Goal: Complete application form: Complete application form

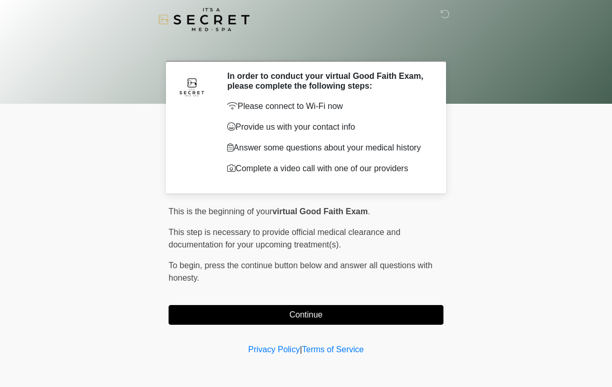
click at [259, 314] on button "Continue" at bounding box center [306, 315] width 275 height 20
click at [303, 318] on button "Continue" at bounding box center [306, 315] width 275 height 20
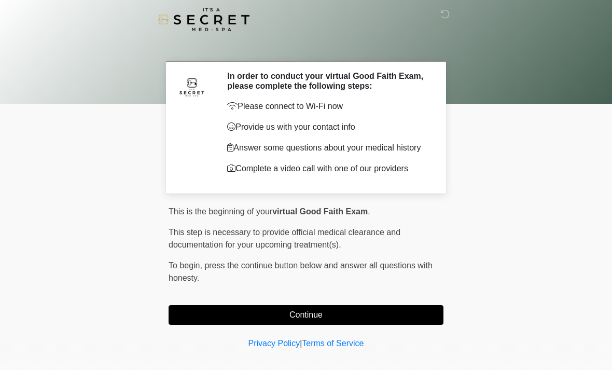
click at [290, 325] on button "Continue" at bounding box center [306, 315] width 275 height 20
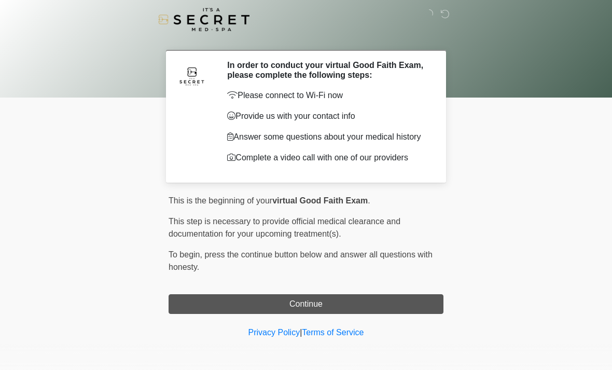
scroll to position [15, 0]
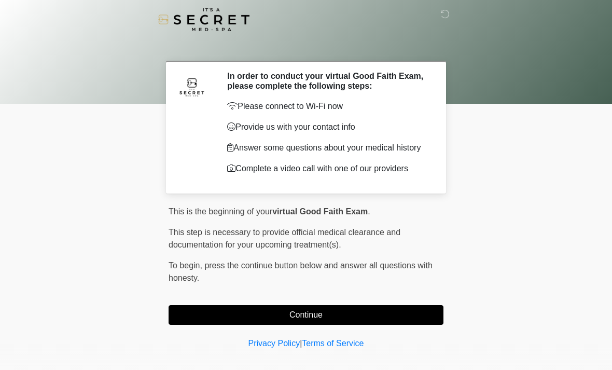
click at [295, 316] on button "Continue" at bounding box center [306, 315] width 275 height 20
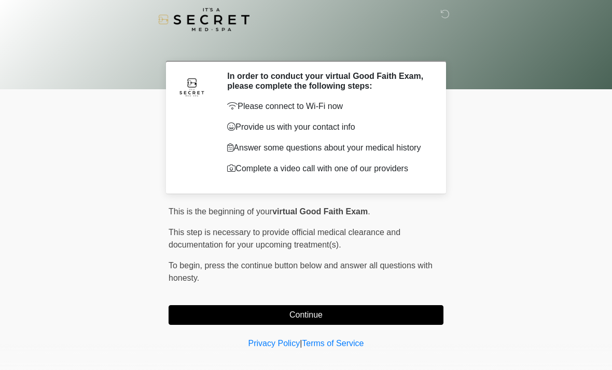
scroll to position [15, 0]
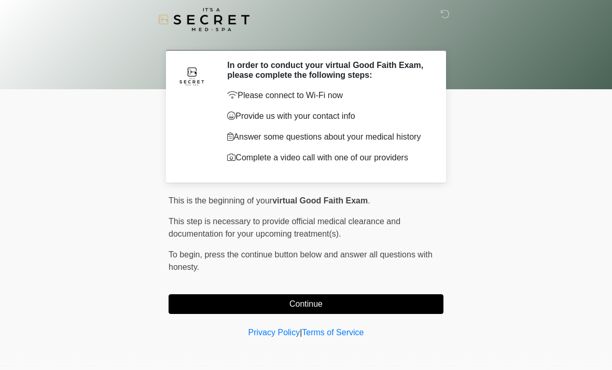
click at [289, 308] on button "Continue" at bounding box center [306, 304] width 275 height 20
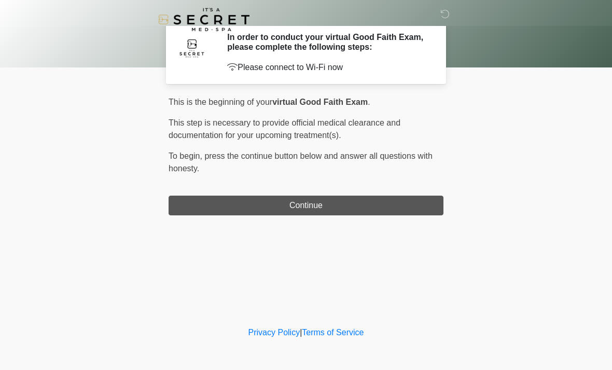
scroll to position [0, 0]
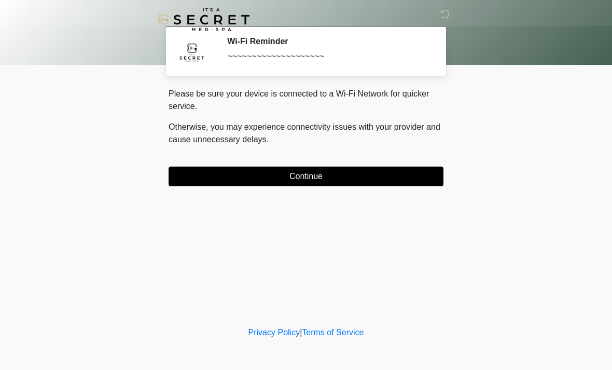
click at [282, 180] on button "Continue" at bounding box center [306, 177] width 275 height 20
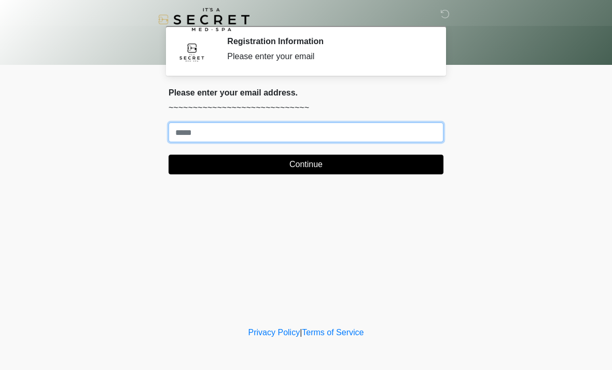
click at [213, 130] on input "Where should we email your treatment plan?" at bounding box center [306, 132] width 275 height 20
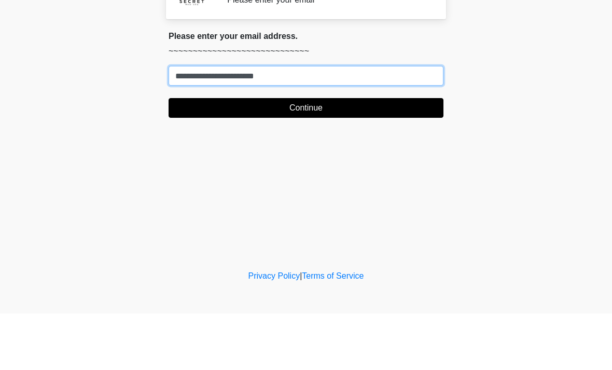
type input "**********"
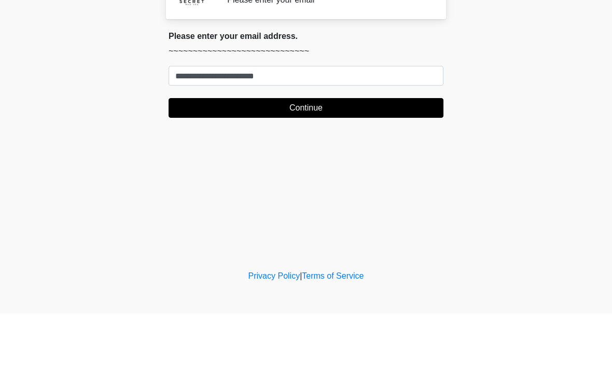
click at [322, 155] on button "Continue" at bounding box center [306, 165] width 275 height 20
click at [320, 155] on button "Continue" at bounding box center [306, 165] width 275 height 20
click at [304, 155] on button "Continue" at bounding box center [306, 165] width 275 height 20
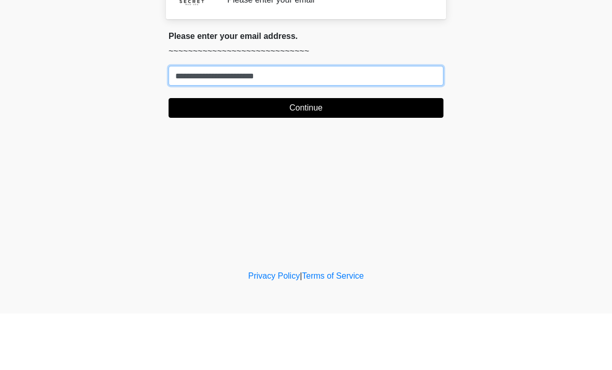
click at [380, 155] on button "Continue" at bounding box center [306, 165] width 275 height 20
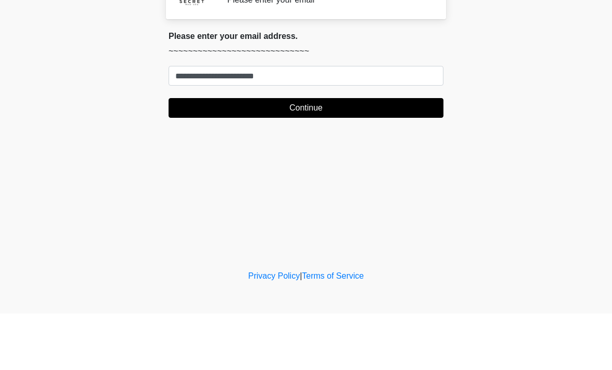
click at [379, 155] on button "Continue" at bounding box center [306, 165] width 275 height 20
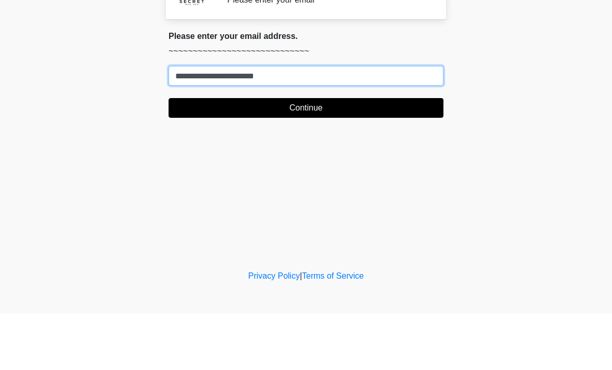
click at [395, 122] on input "**********" at bounding box center [306, 132] width 275 height 20
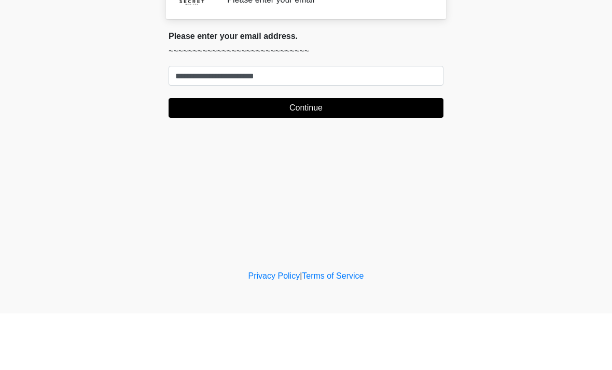
click at [383, 155] on button "Continue" at bounding box center [306, 165] width 275 height 20
click at [392, 155] on button "Continue" at bounding box center [306, 165] width 275 height 20
click at [276, 155] on button "Continue" at bounding box center [306, 165] width 275 height 20
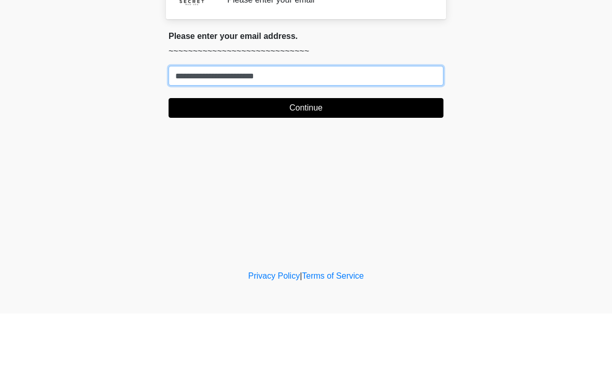
click at [340, 122] on input "**********" at bounding box center [306, 132] width 275 height 20
click at [184, 122] on input "**********" at bounding box center [306, 132] width 275 height 20
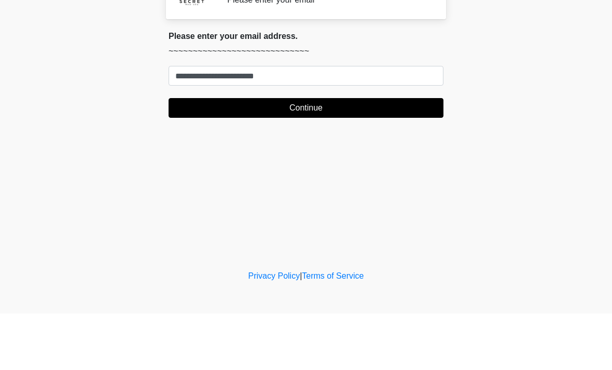
click at [258, 155] on button "Continue" at bounding box center [306, 165] width 275 height 20
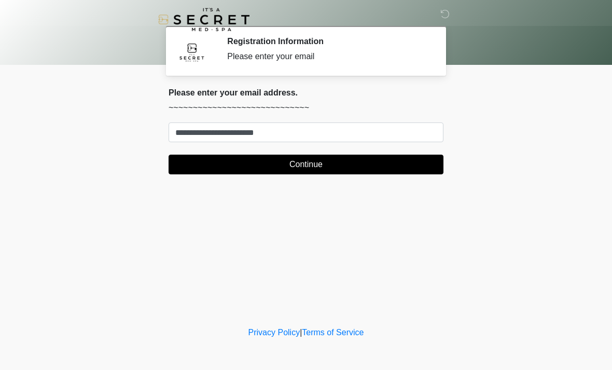
click at [307, 163] on button "Continue" at bounding box center [306, 165] width 275 height 20
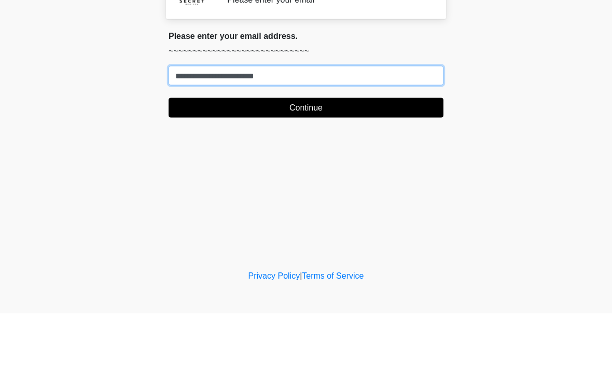
click at [379, 155] on button "Continue" at bounding box center [306, 165] width 275 height 20
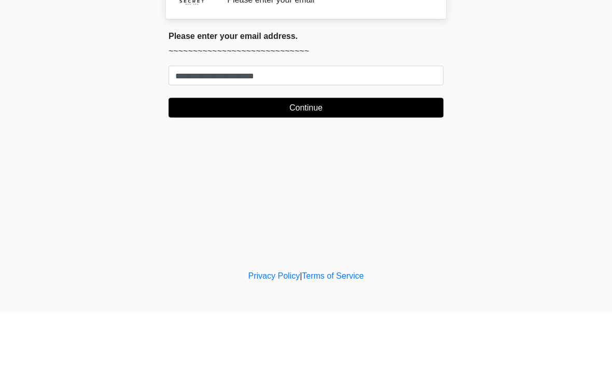
click at [379, 155] on button "Continue" at bounding box center [306, 165] width 275 height 20
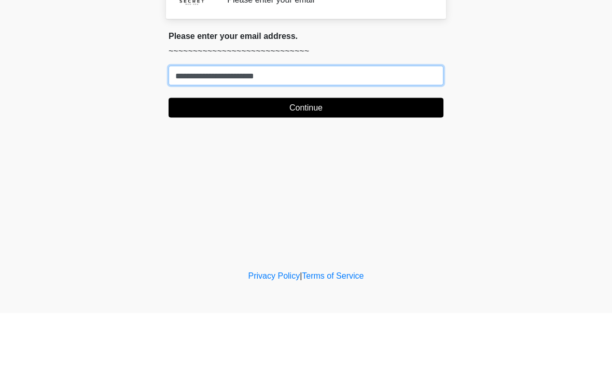
click at [328, 155] on button "Continue" at bounding box center [306, 165] width 275 height 20
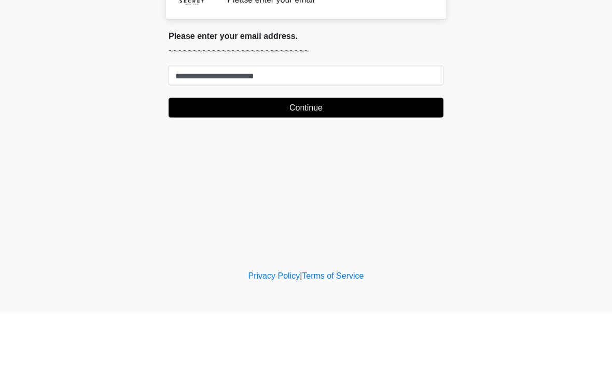
click at [332, 118] on div "**********" at bounding box center [306, 135] width 291 height 95
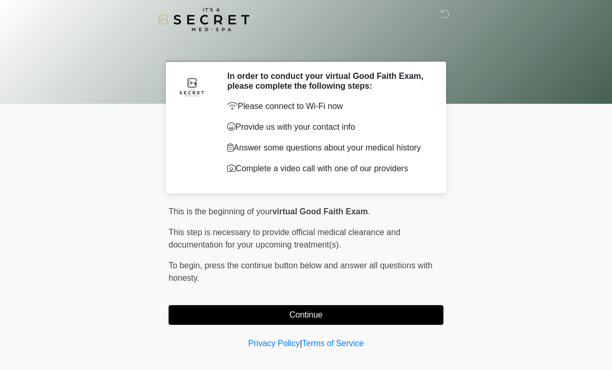
click at [285, 317] on button "Continue" at bounding box center [306, 315] width 275 height 20
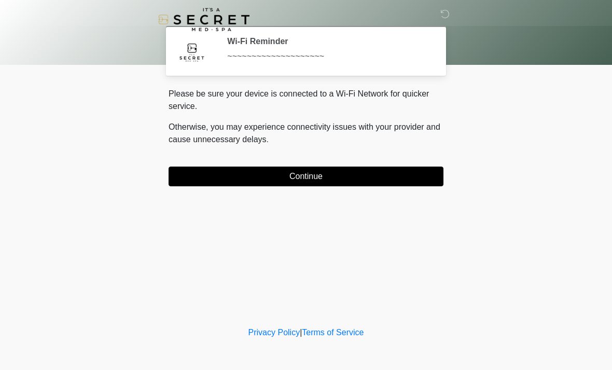
click at [256, 171] on button "Continue" at bounding box center [306, 177] width 275 height 20
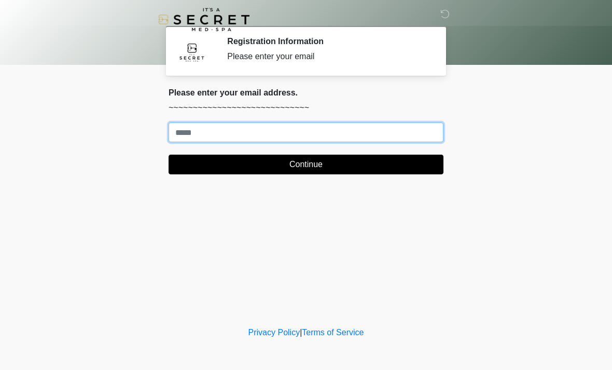
click at [188, 127] on input "Where should we email your treatment plan?" at bounding box center [306, 132] width 275 height 20
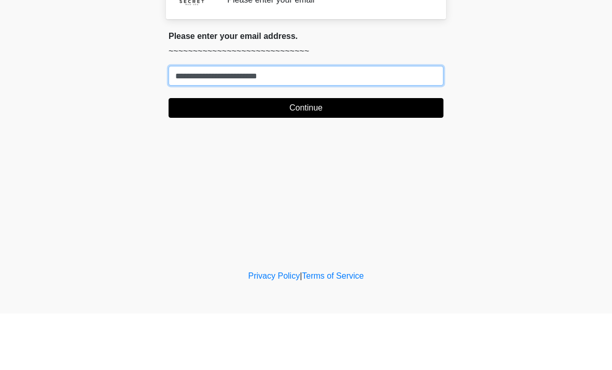
type input "**********"
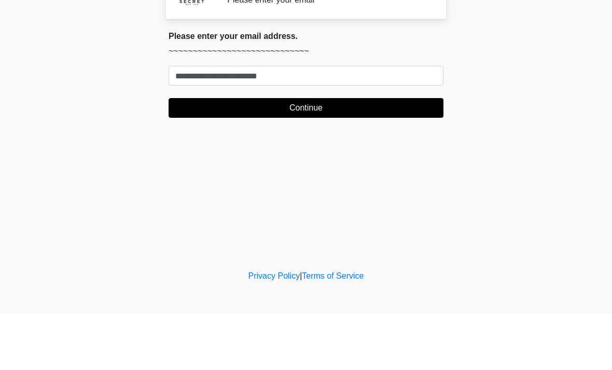
click at [388, 155] on button "Continue" at bounding box center [306, 165] width 275 height 20
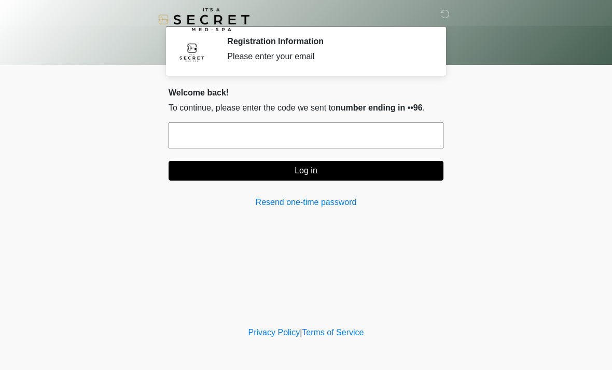
click at [328, 145] on input "text" at bounding box center [306, 135] width 275 height 26
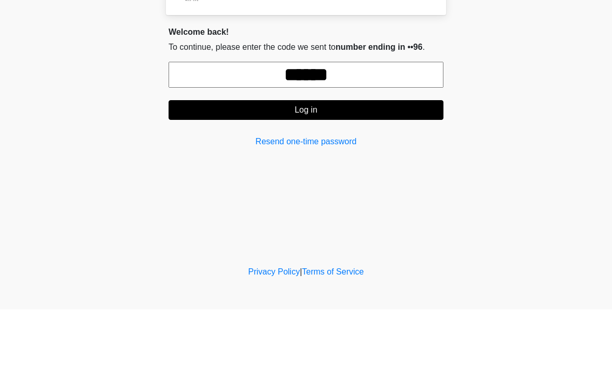
type input "******"
click at [286, 161] on button "Log in" at bounding box center [306, 171] width 275 height 20
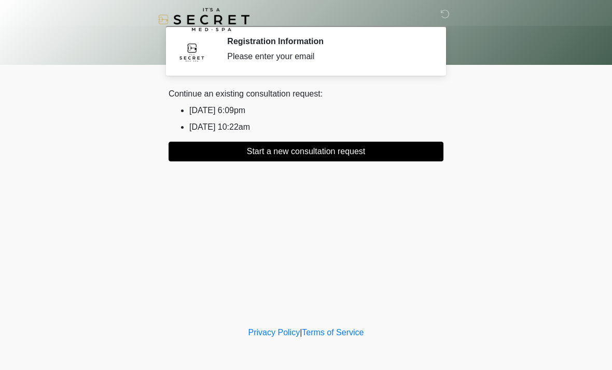
click at [377, 149] on button "Start a new consultation request" at bounding box center [306, 152] width 275 height 20
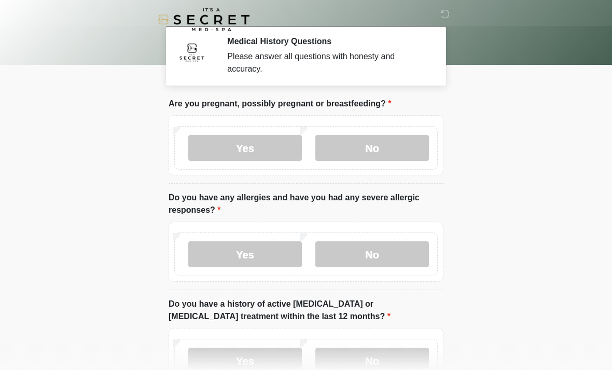
click at [385, 145] on label "No" at bounding box center [373, 148] width 114 height 26
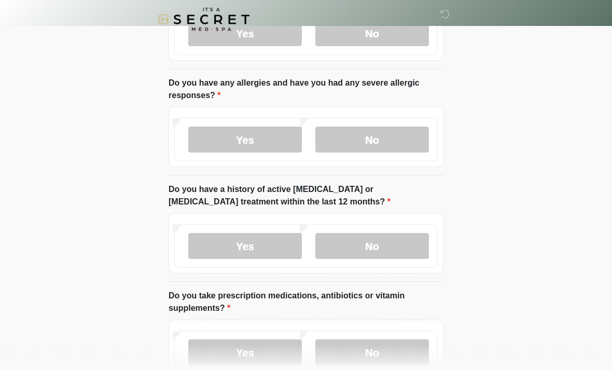
scroll to position [116, 0]
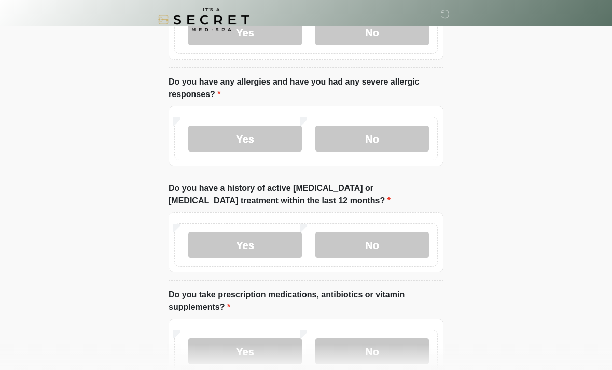
click at [387, 139] on label "No" at bounding box center [373, 139] width 114 height 26
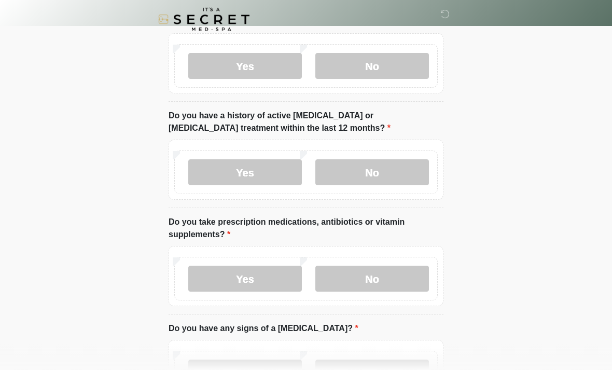
scroll to position [197, 0]
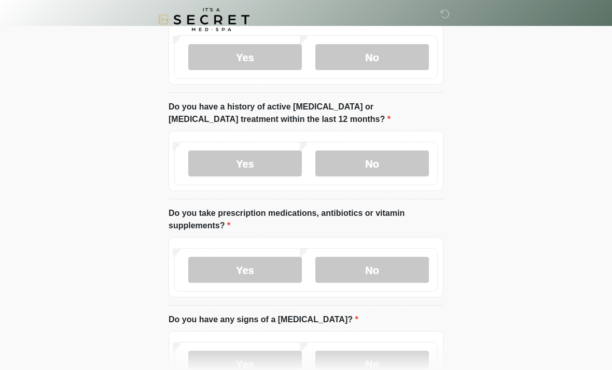
click at [375, 162] on label "No" at bounding box center [373, 163] width 114 height 26
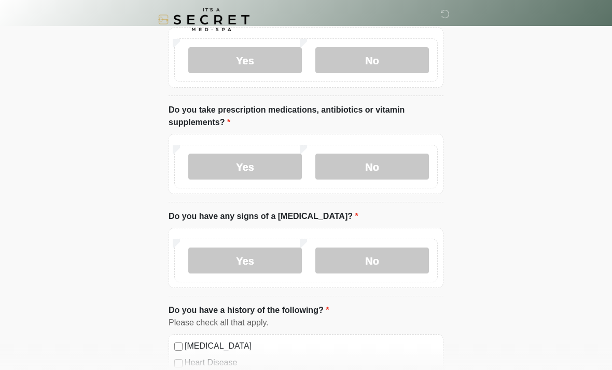
scroll to position [304, 0]
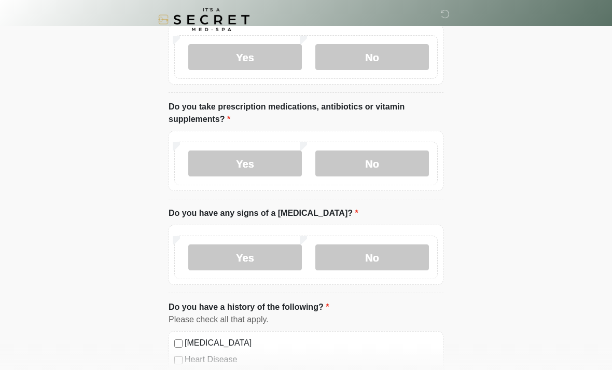
click at [376, 167] on label "No" at bounding box center [373, 163] width 114 height 26
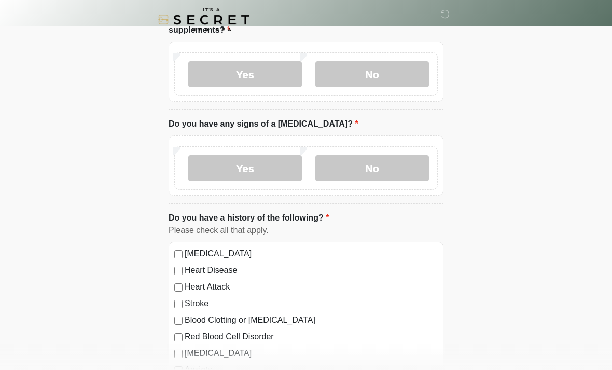
scroll to position [403, 0]
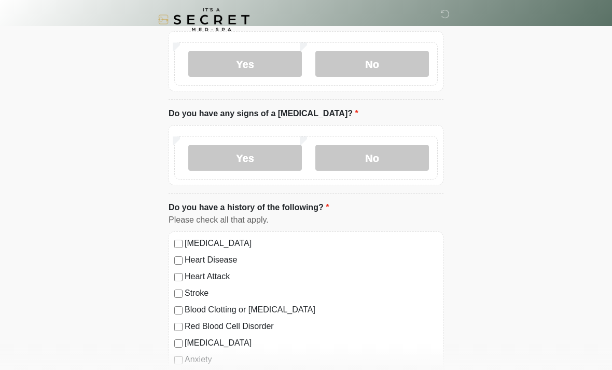
click at [388, 157] on label "No" at bounding box center [373, 158] width 114 height 26
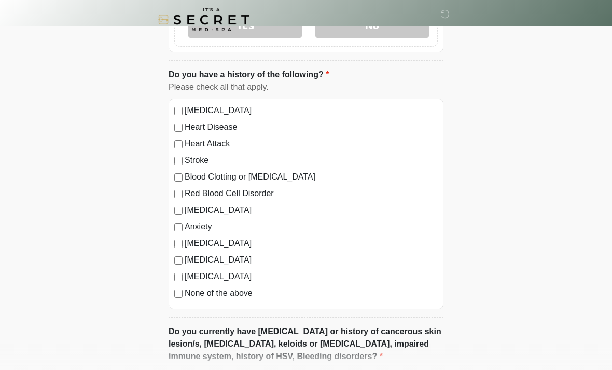
scroll to position [539, 0]
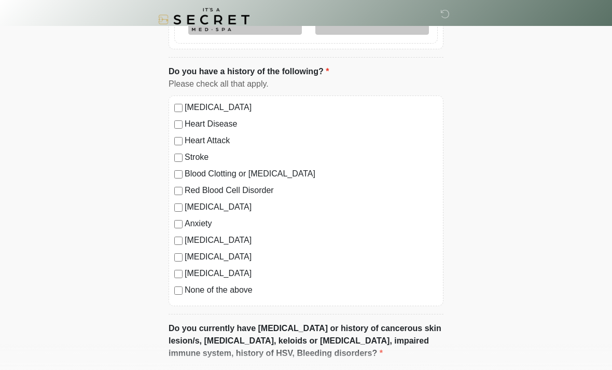
click at [218, 293] on label "None of the above" at bounding box center [311, 290] width 253 height 12
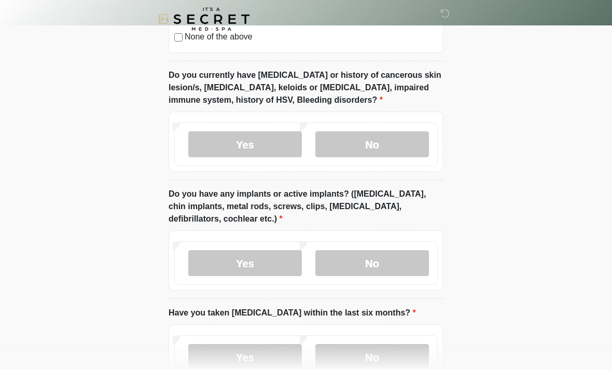
click at [381, 139] on label "No" at bounding box center [373, 145] width 114 height 26
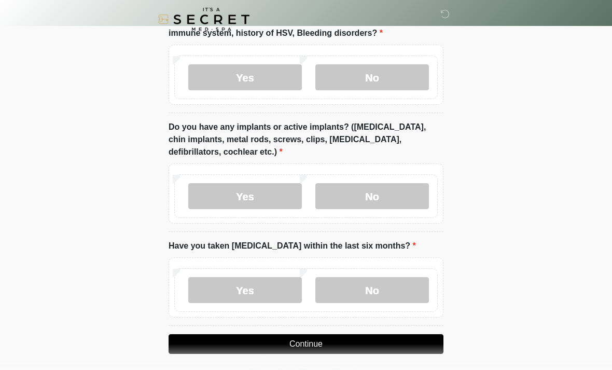
scroll to position [864, 0]
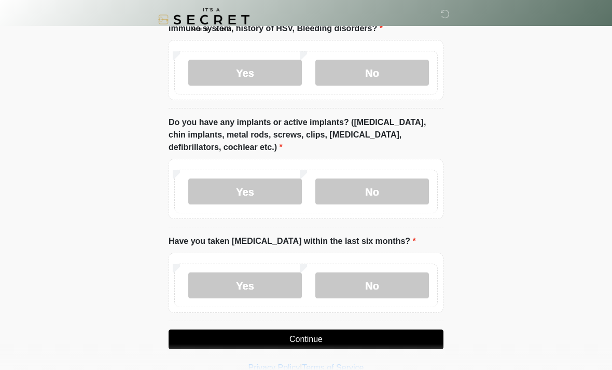
click at [379, 194] on label "No" at bounding box center [373, 192] width 114 height 26
click at [385, 287] on label "No" at bounding box center [373, 285] width 114 height 26
click at [313, 340] on button "Continue" at bounding box center [306, 340] width 275 height 20
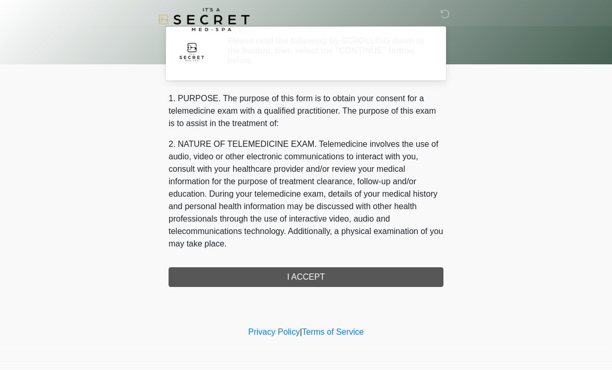
scroll to position [0, 0]
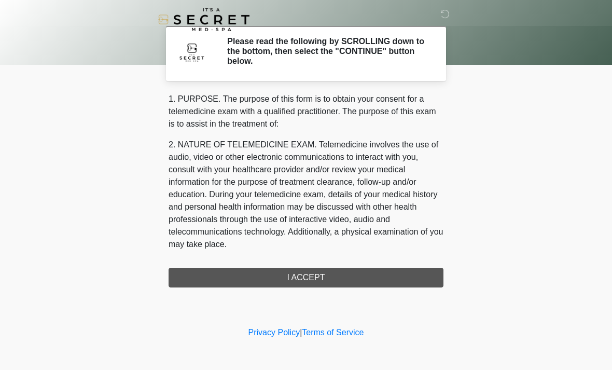
click at [330, 284] on div "1. PURPOSE. The purpose of this form is to obtain your consent for a telemedici…" at bounding box center [306, 190] width 275 height 195
click at [296, 281] on div "1. PURPOSE. The purpose of this form is to obtain your consent for a telemedici…" at bounding box center [306, 190] width 275 height 195
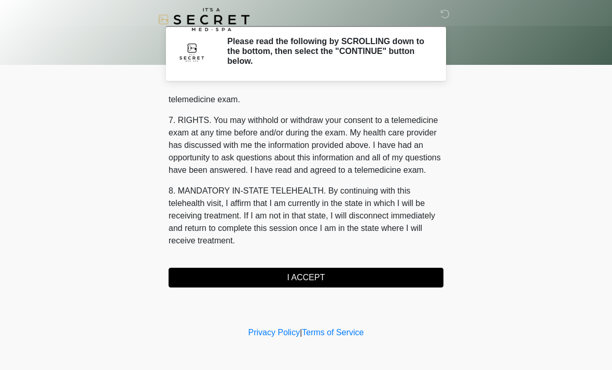
click at [319, 280] on button "I ACCEPT" at bounding box center [306, 278] width 275 height 20
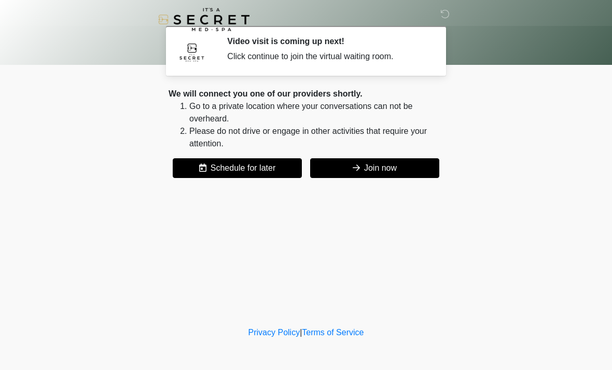
click at [370, 171] on button "Join now" at bounding box center [374, 168] width 129 height 20
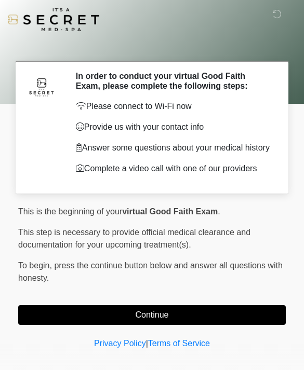
click at [189, 325] on button "Continue" at bounding box center [151, 315] width 267 height 20
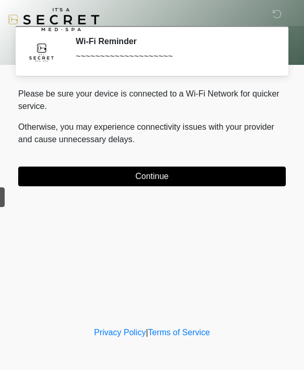
click at [185, 173] on button "Continue" at bounding box center [151, 177] width 267 height 20
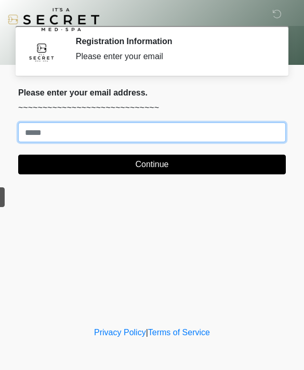
click at [127, 125] on input "Where should we email your treatment plan?" at bounding box center [151, 132] width 267 height 20
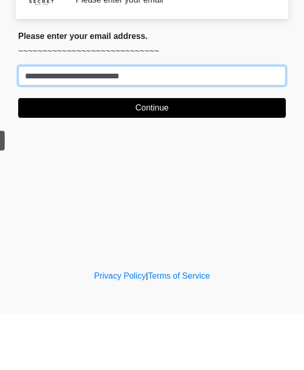
type input "**********"
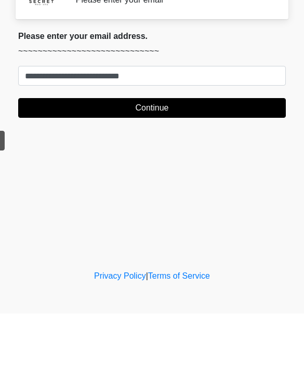
click at [214, 155] on button "Continue" at bounding box center [151, 165] width 267 height 20
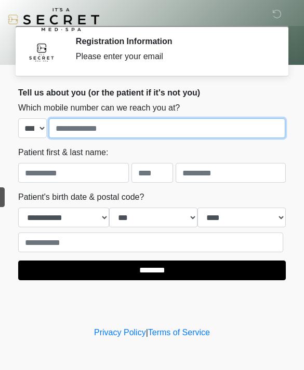
click at [150, 125] on input "tel" at bounding box center [167, 128] width 236 height 20
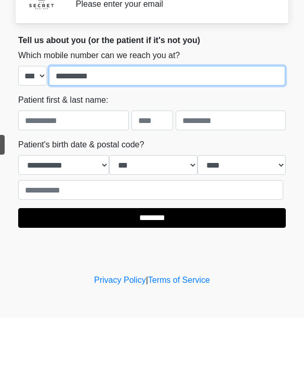
type input "**********"
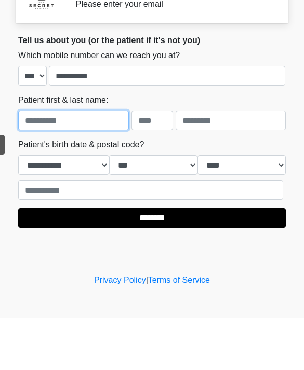
click at [91, 163] on input "text" at bounding box center [73, 173] width 111 height 20
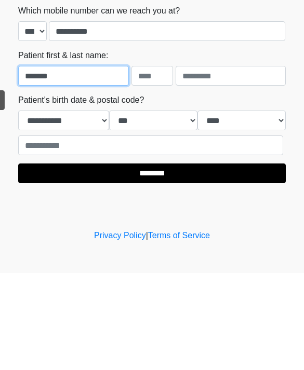
type input "*******"
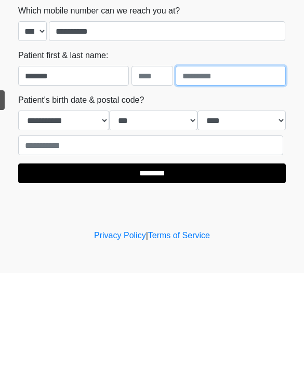
click at [232, 163] on input "text" at bounding box center [230, 173] width 111 height 20
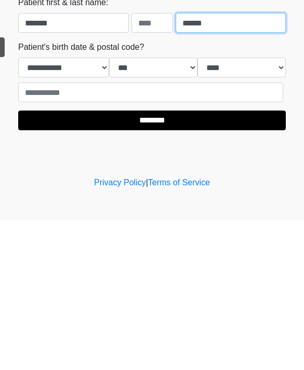
type input "******"
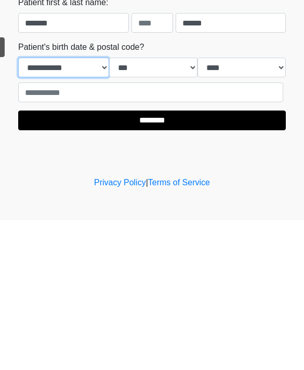
click at [82, 208] on select "**********" at bounding box center [63, 218] width 91 height 20
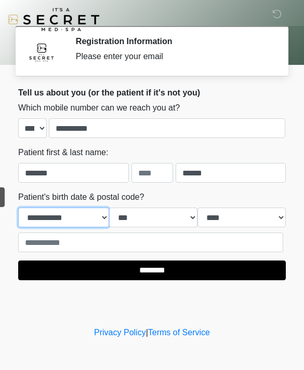
select select "*"
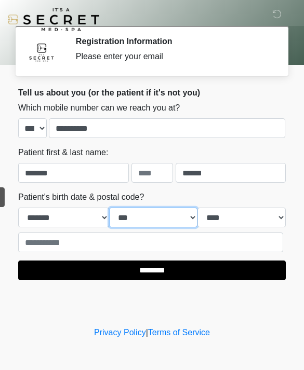
click at [150, 214] on select "*** * * * * * * * * * ** ** ** ** ** ** ** ** ** ** ** ** ** ** ** ** ** ** ** …" at bounding box center [153, 218] width 88 height 20
select select "**"
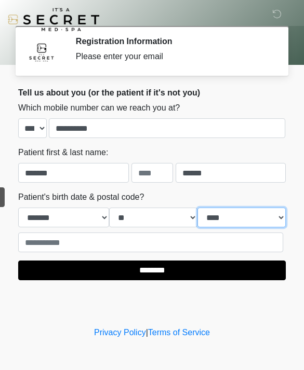
click at [230, 219] on select "**** **** **** **** **** **** **** **** **** **** **** **** **** **** **** ****…" at bounding box center [241, 218] width 88 height 20
select select "****"
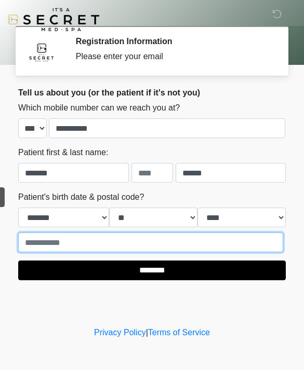
click at [149, 235] on input "text" at bounding box center [150, 242] width 265 height 20
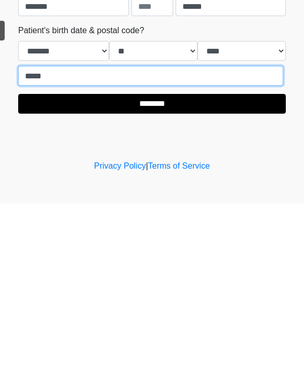
type input "*****"
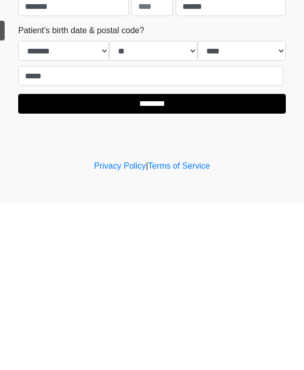
click at [216, 261] on input "********" at bounding box center [151, 271] width 267 height 20
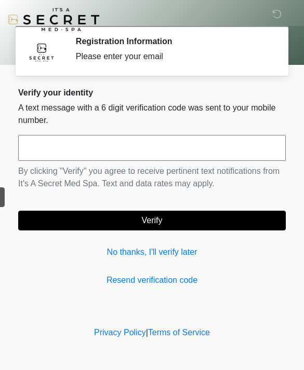
click at [295, 149] on div "‎ ‎ Registration Information Please enter your email Please connect to Wi-Fi no…" at bounding box center [152, 162] width 304 height 304
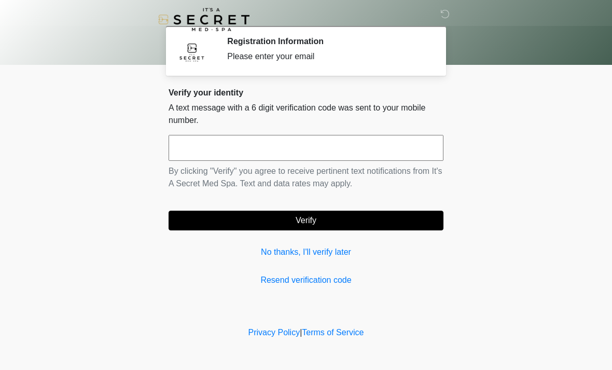
click at [226, 153] on input "text" at bounding box center [306, 148] width 275 height 26
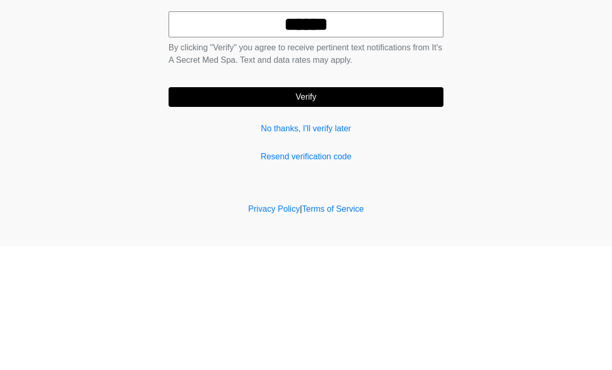
type input "******"
click at [303, 211] on button "Verify" at bounding box center [306, 221] width 275 height 20
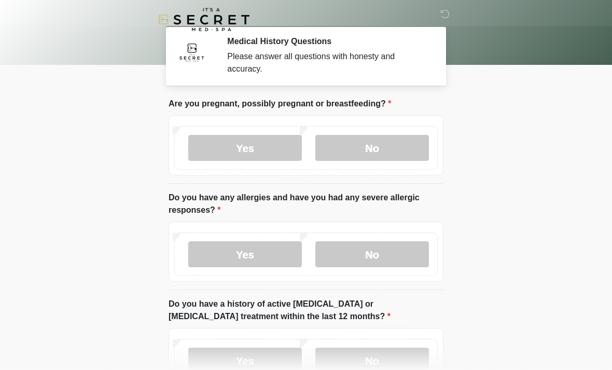
click at [303, 150] on label "No" at bounding box center [373, 148] width 114 height 26
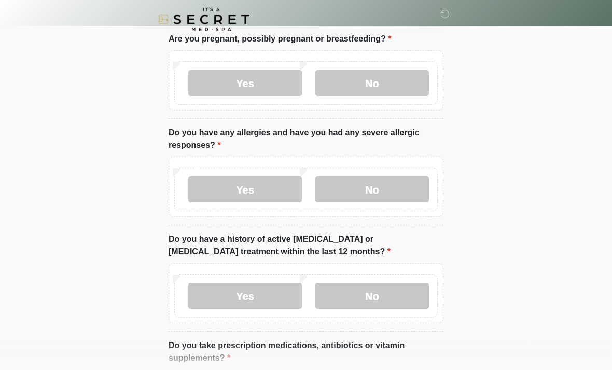
scroll to position [92, 0]
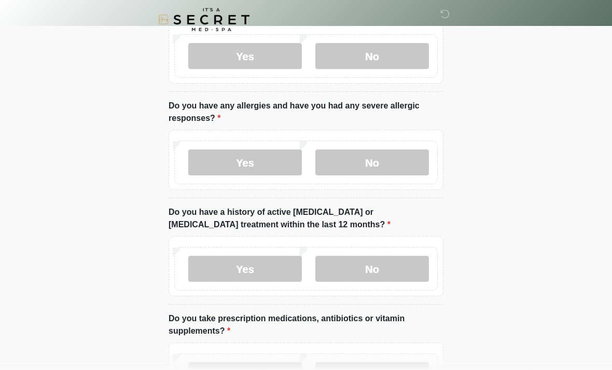
click at [303, 164] on label "No" at bounding box center [373, 162] width 114 height 26
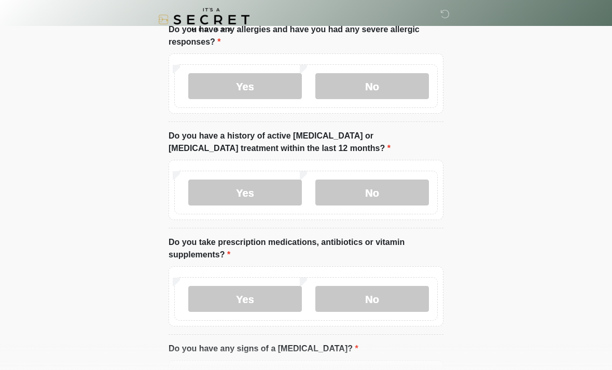
scroll to position [175, 0]
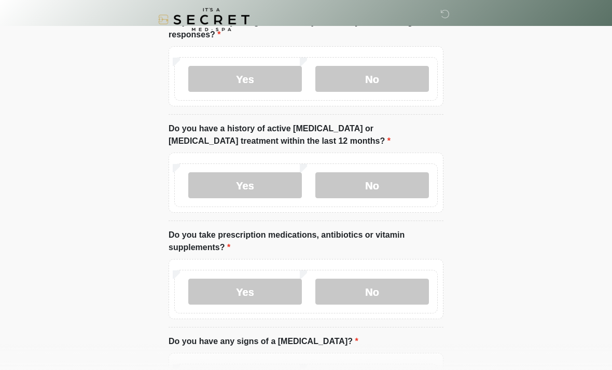
click at [303, 196] on label "No" at bounding box center [373, 185] width 114 height 26
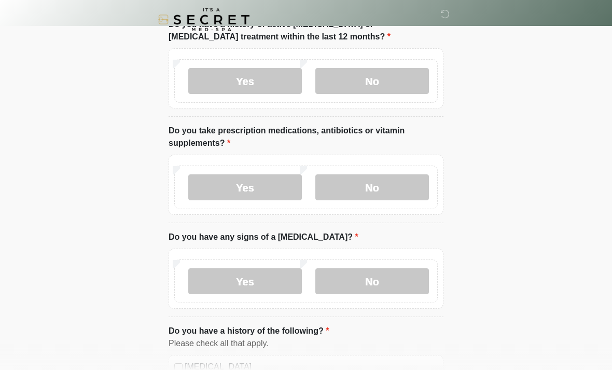
scroll to position [283, 0]
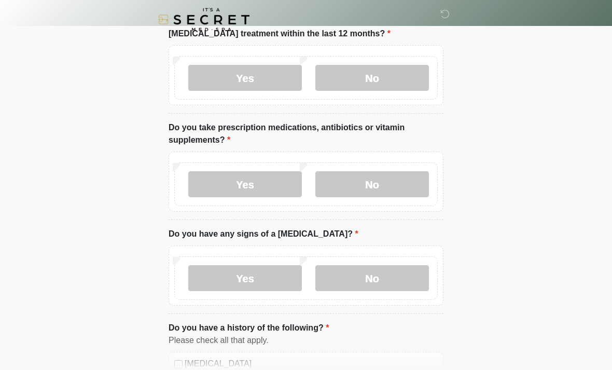
click at [303, 187] on label "No" at bounding box center [373, 184] width 114 height 26
click at [303, 285] on label "No" at bounding box center [373, 278] width 114 height 26
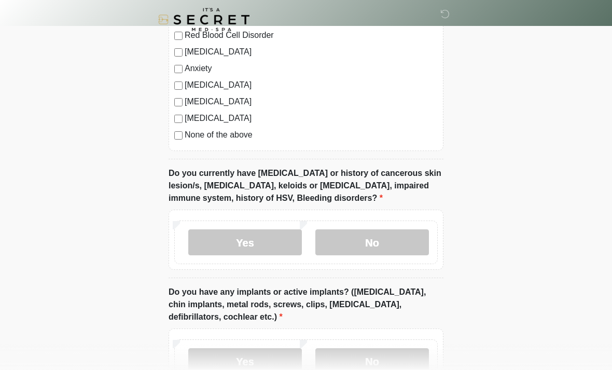
scroll to position [695, 0]
click at [303, 249] on label "No" at bounding box center [373, 242] width 114 height 26
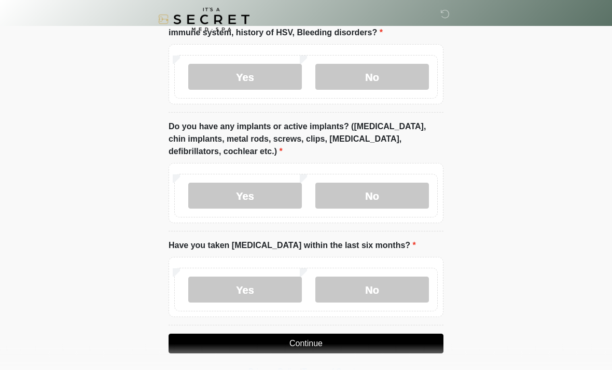
scroll to position [864, 0]
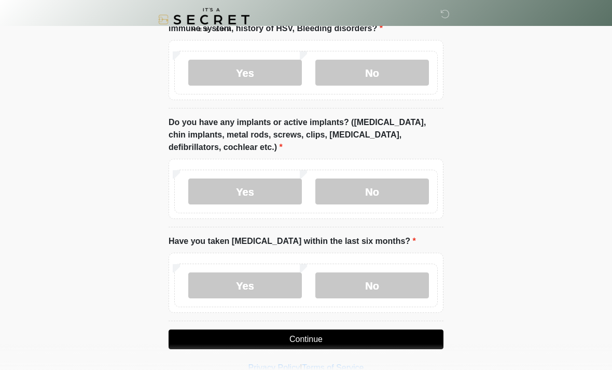
click at [303, 189] on label "No" at bounding box center [373, 192] width 114 height 26
click at [303, 286] on label "No" at bounding box center [373, 285] width 114 height 26
click at [303, 339] on button "Continue" at bounding box center [306, 340] width 275 height 20
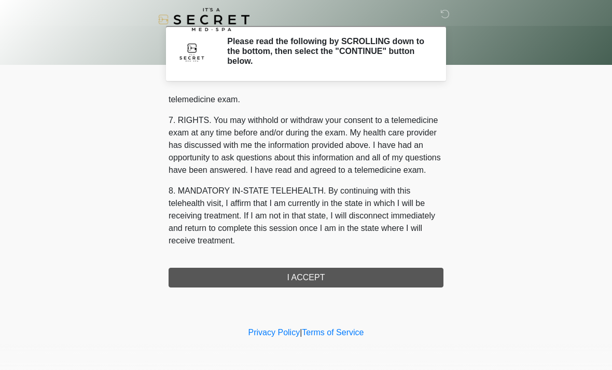
scroll to position [440, 0]
click at [303, 281] on button "I ACCEPT" at bounding box center [306, 278] width 275 height 20
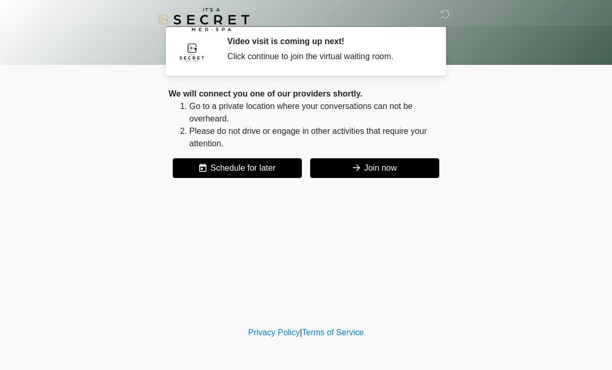
click at [303, 166] on button "Join now" at bounding box center [374, 168] width 129 height 20
